Goal: Task Accomplishment & Management: Manage account settings

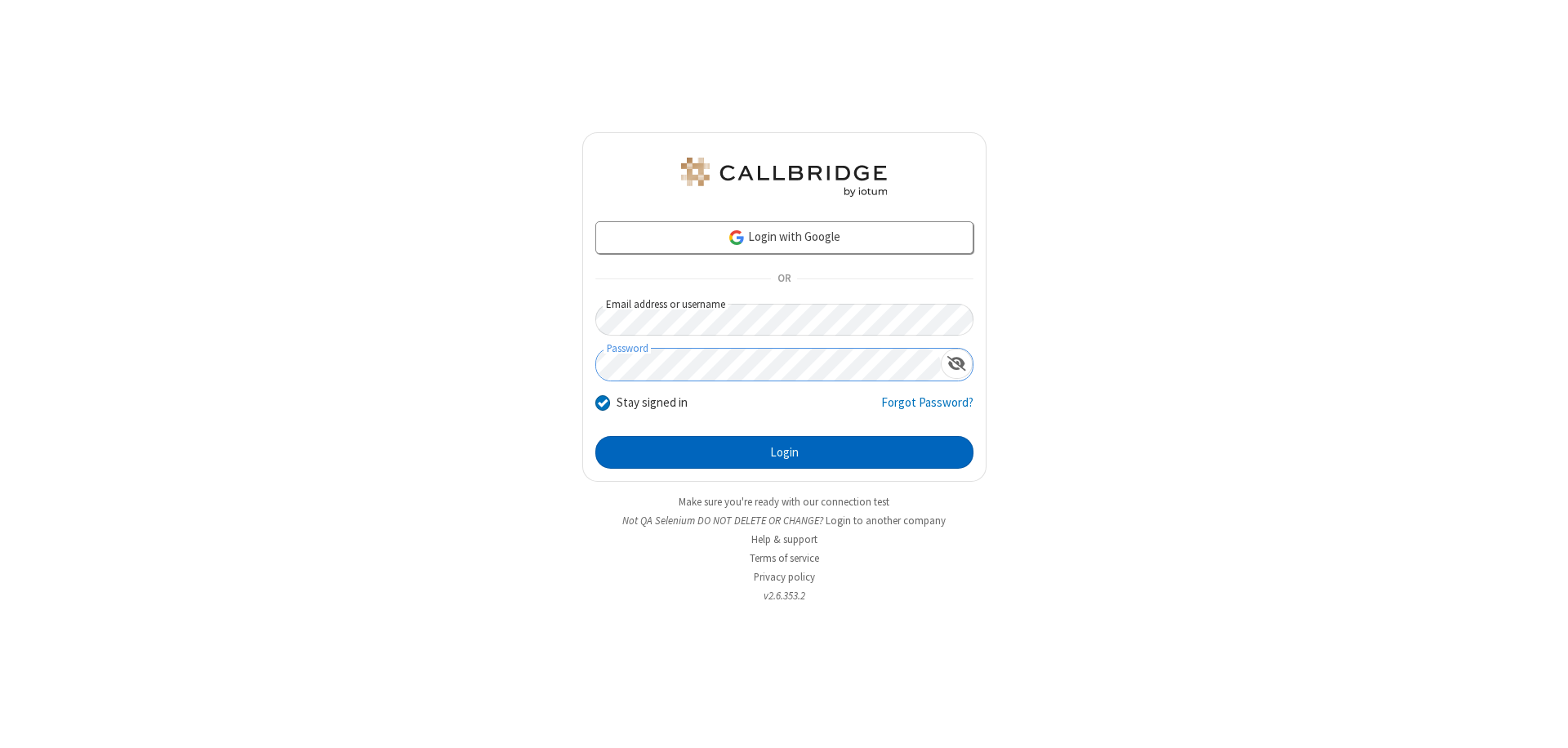
click at [784, 453] on button "Login" at bounding box center [784, 453] width 378 height 33
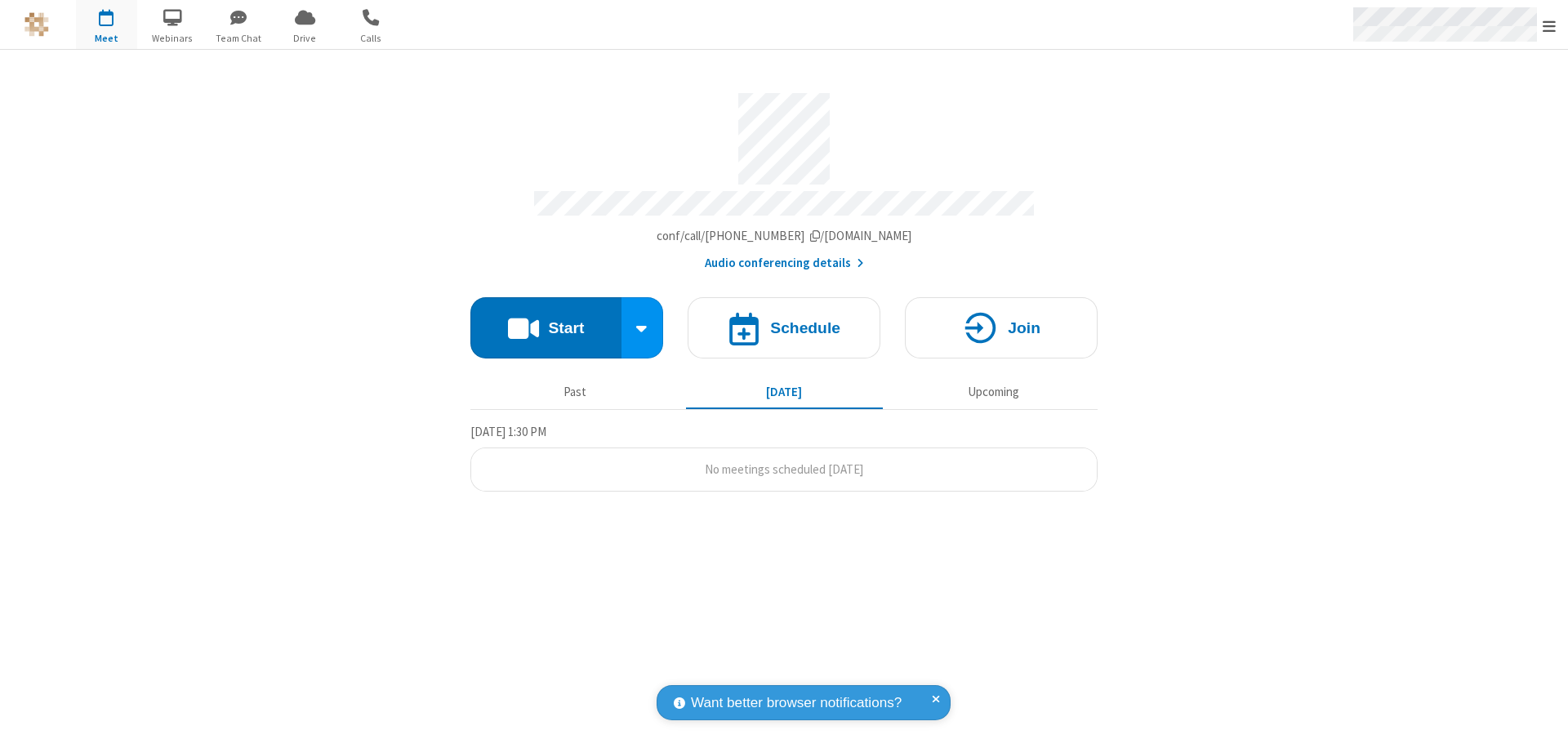
click at [1549, 25] on span "Open menu" at bounding box center [1549, 26] width 13 height 16
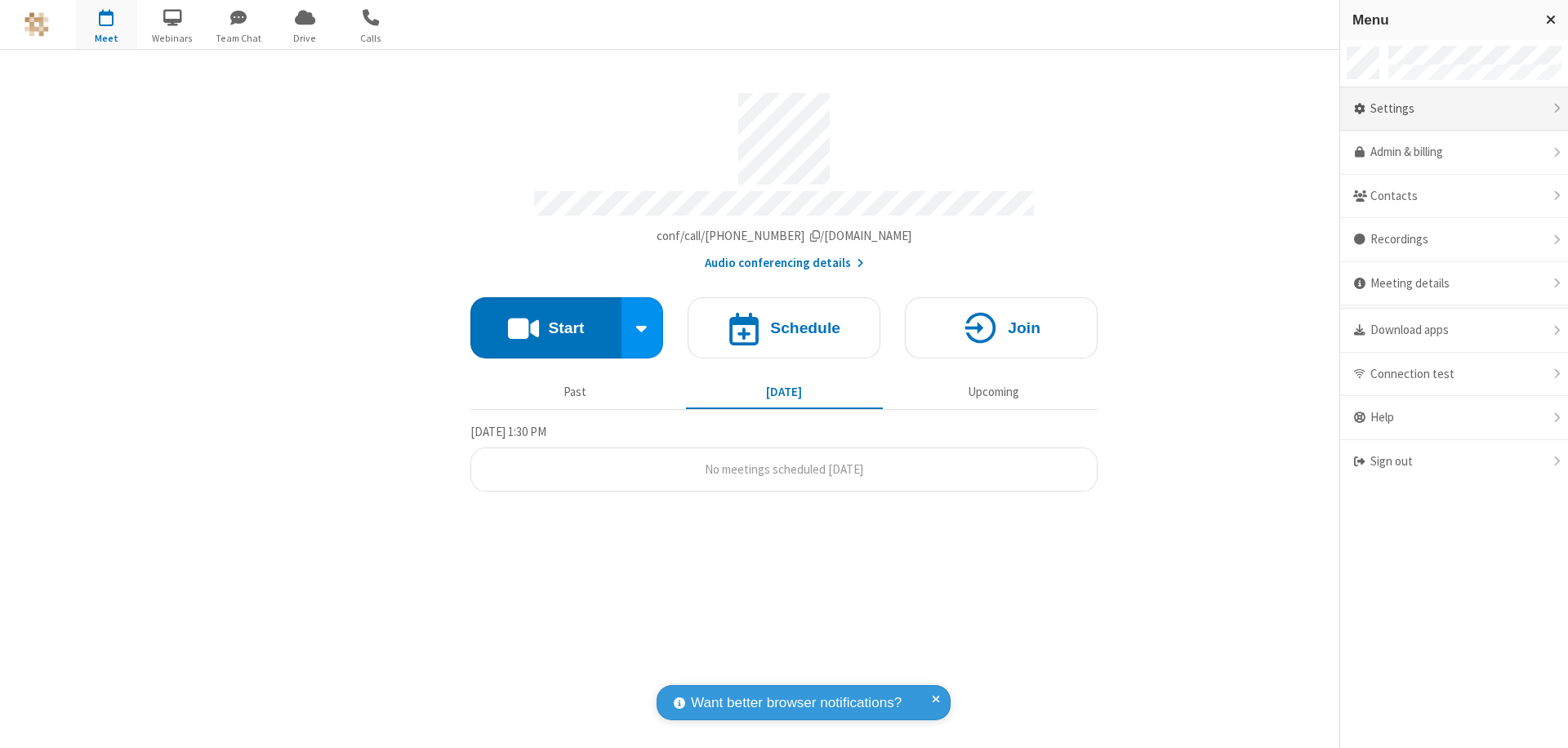
click at [1454, 109] on div "Settings" at bounding box center [1454, 109] width 228 height 45
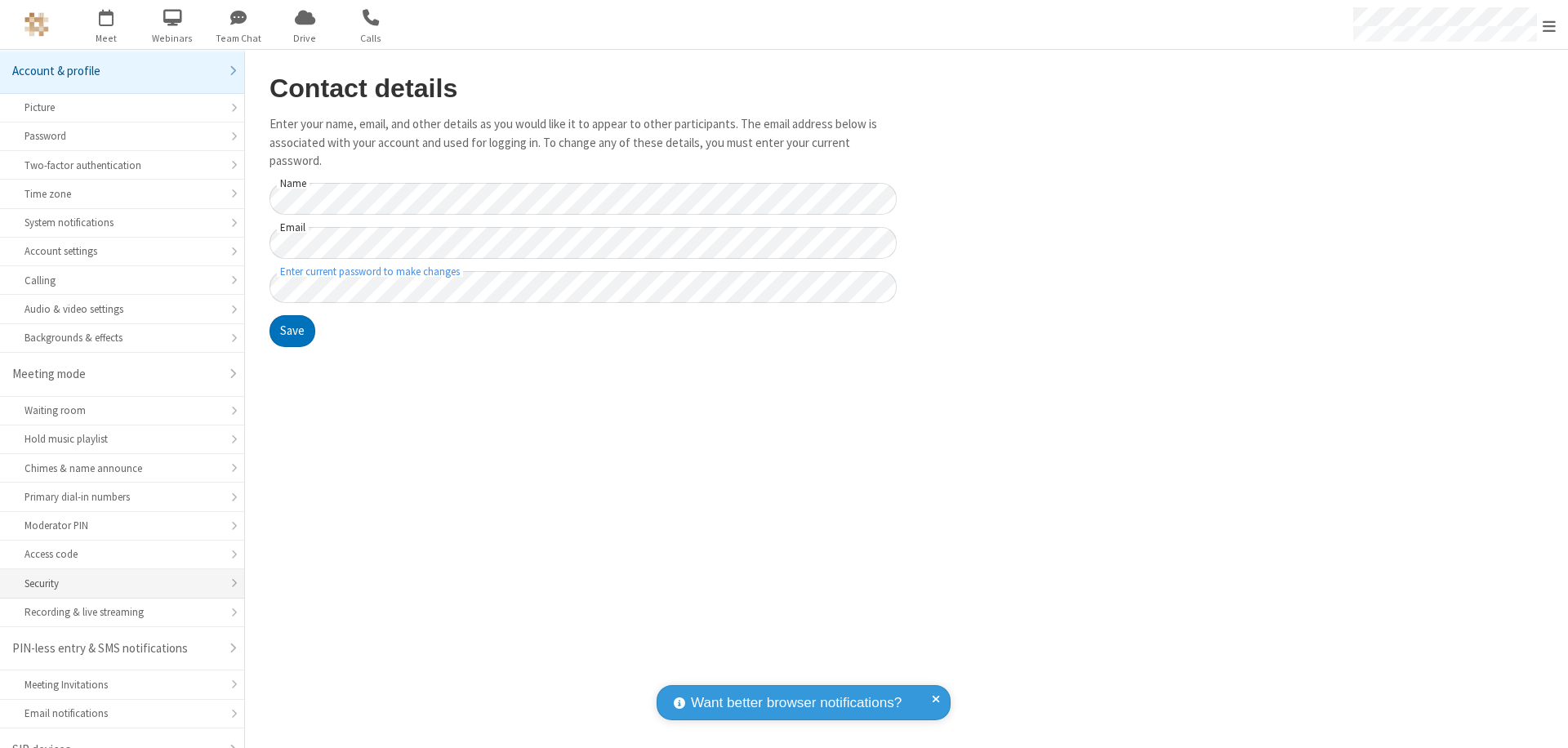
click at [116, 576] on div "Security" at bounding box center [122, 583] width 195 height 15
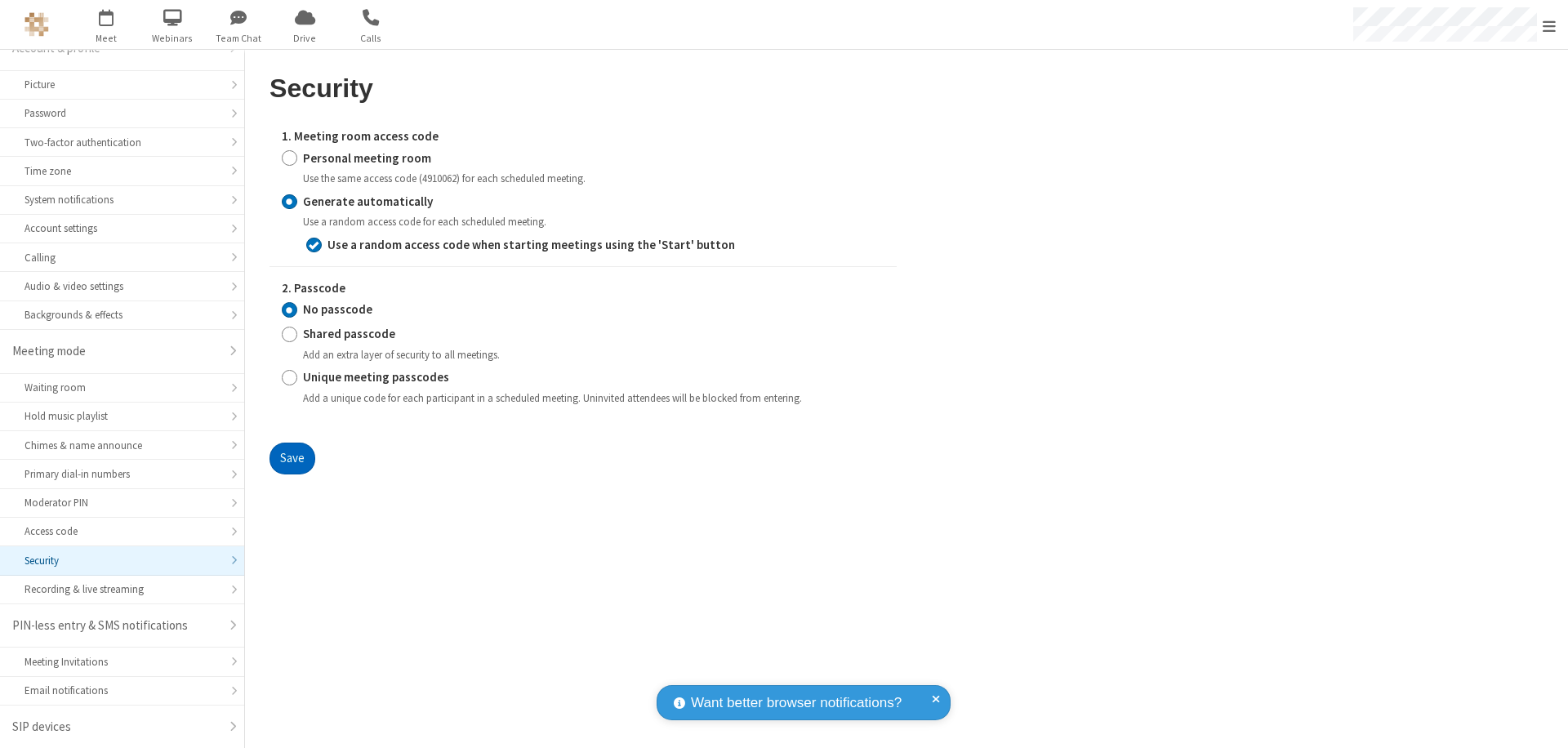
click at [292, 458] on button "Save" at bounding box center [293, 459] width 45 height 33
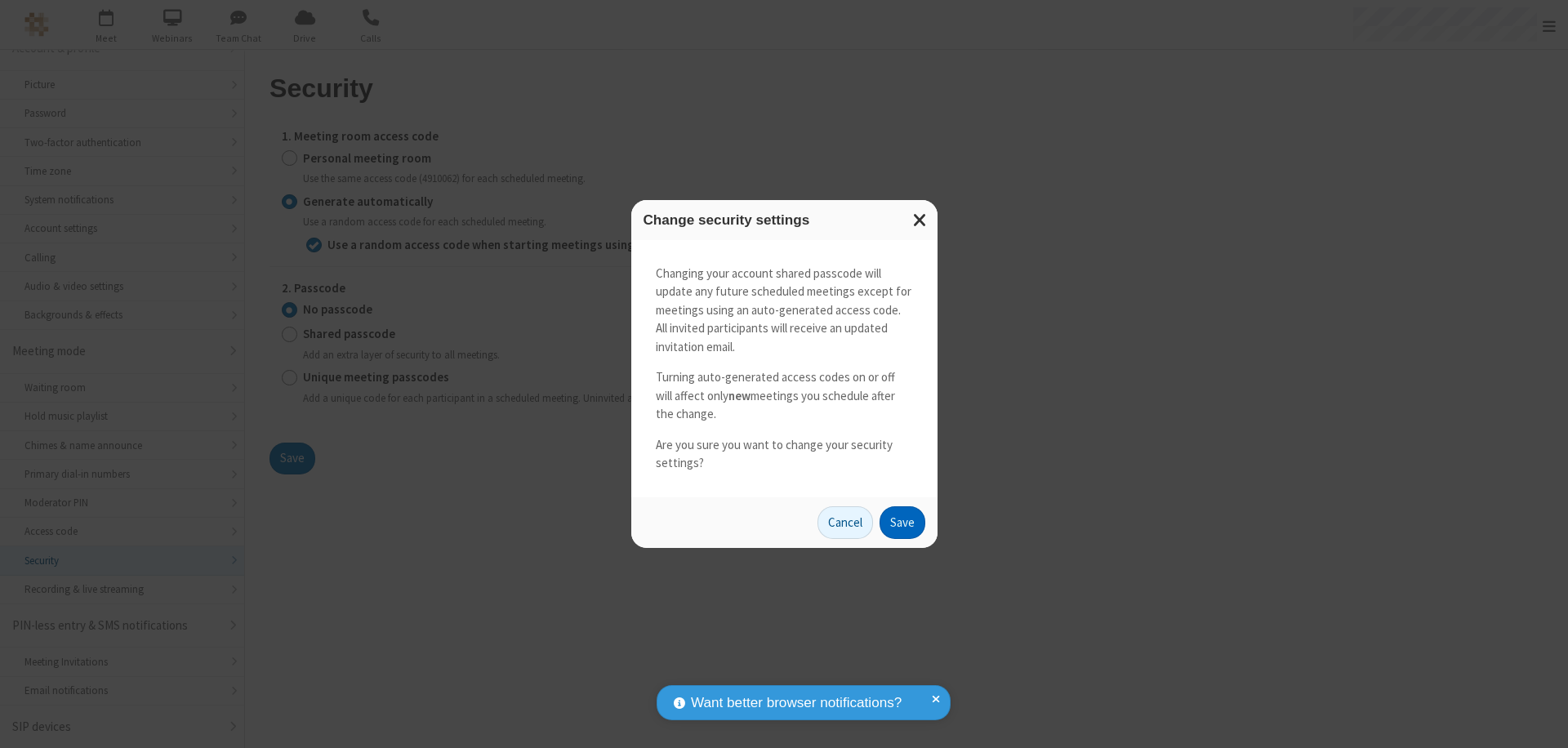
click at [901, 522] on button "Save" at bounding box center [902, 523] width 45 height 33
